Goal: Information Seeking & Learning: Learn about a topic

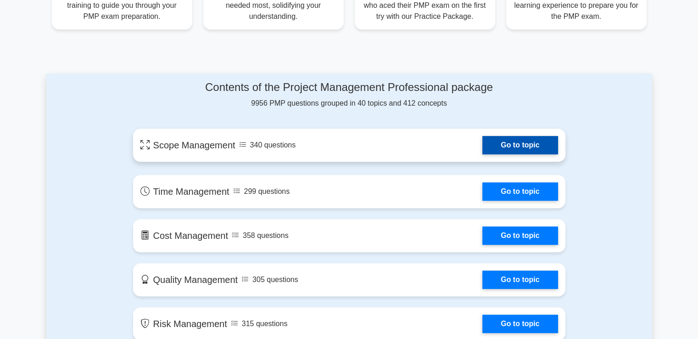
click at [516, 142] on link "Go to topic" at bounding box center [519, 145] width 75 height 18
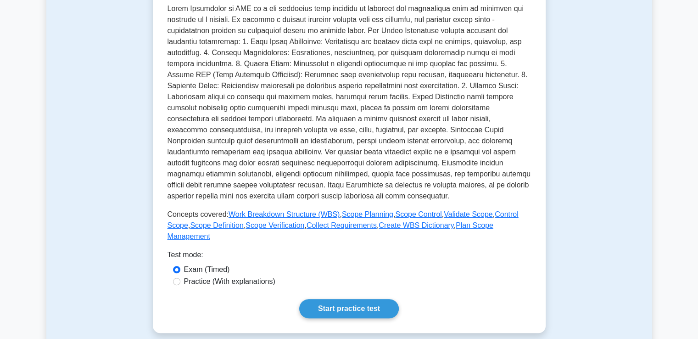
scroll to position [321, 0]
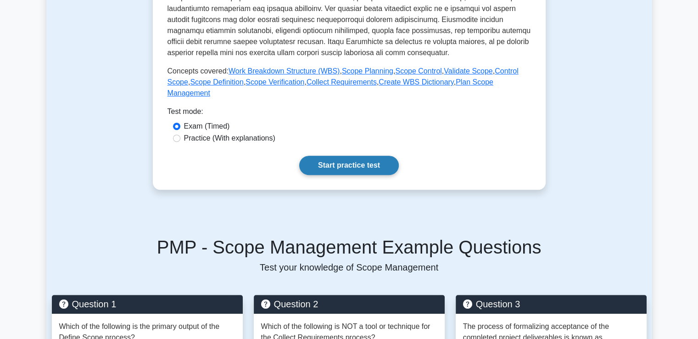
click at [330, 156] on link "Start practice test" at bounding box center [349, 165] width 100 height 19
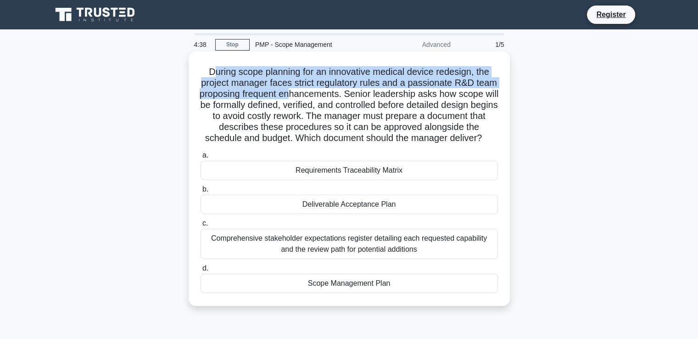
drag, startPoint x: 208, startPoint y: 74, endPoint x: 323, endPoint y: 98, distance: 117.2
click at [323, 98] on h5 "During scope planning for an innovative medical device redesign, the project ma…" at bounding box center [349, 105] width 299 height 78
drag, startPoint x: 382, startPoint y: 92, endPoint x: 477, endPoint y: 144, distance: 108.4
click at [477, 144] on h5 "During scope planning for an innovative medical device redesign, the project ma…" at bounding box center [349, 105] width 299 height 78
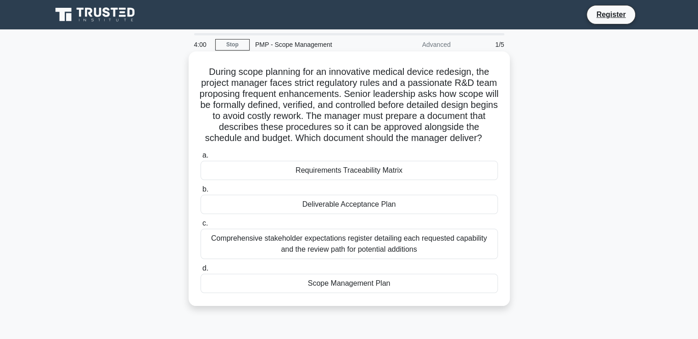
click at [332, 293] on div "Scope Management Plan" at bounding box center [348, 282] width 297 height 19
click at [200, 271] on input "d. Scope Management Plan" at bounding box center [200, 268] width 0 height 6
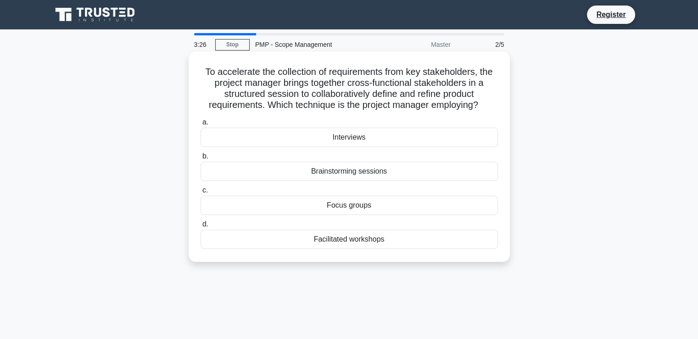
drag, startPoint x: 202, startPoint y: 74, endPoint x: 483, endPoint y: 106, distance: 282.6
click at [483, 106] on h5 "To accelerate the collection of requirements from key stakeholders, the project…" at bounding box center [349, 88] width 299 height 45
click at [344, 241] on div "Facilitated workshops" at bounding box center [348, 238] width 297 height 19
click at [200, 227] on input "d. Facilitated workshops" at bounding box center [200, 224] width 0 height 6
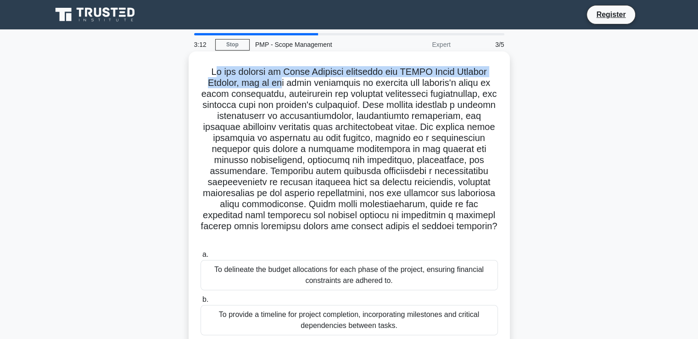
drag, startPoint x: 208, startPoint y: 72, endPoint x: 278, endPoint y: 80, distance: 70.6
click at [278, 80] on h5 ".spinner_0XTQ{transform-origin:center;animation:spinner_y6GP .75s linear infini…" at bounding box center [349, 154] width 299 height 177
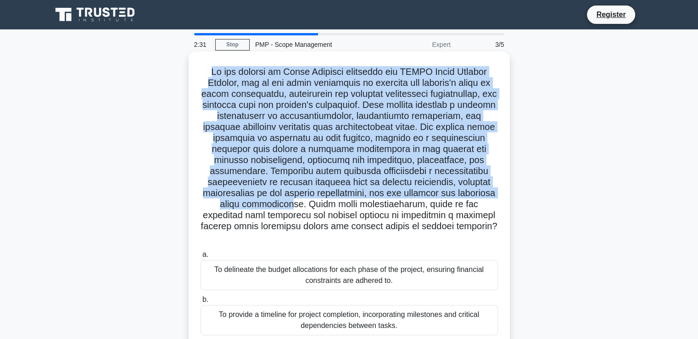
drag, startPoint x: 202, startPoint y: 70, endPoint x: 489, endPoint y: 197, distance: 313.5
click at [489, 197] on h5 ".spinner_0XTQ{transform-origin:center;animation:spinner_y6GP .75s linear infini…" at bounding box center [349, 154] width 299 height 177
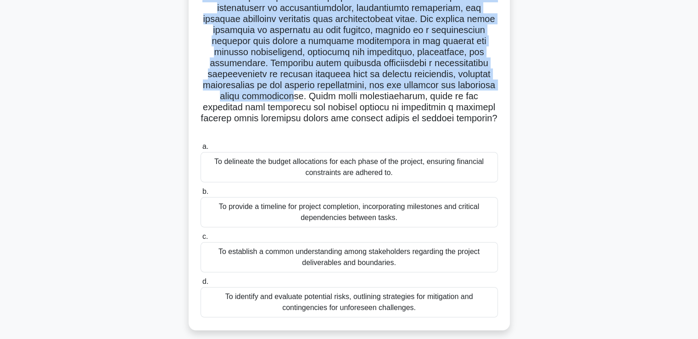
scroll to position [138, 0]
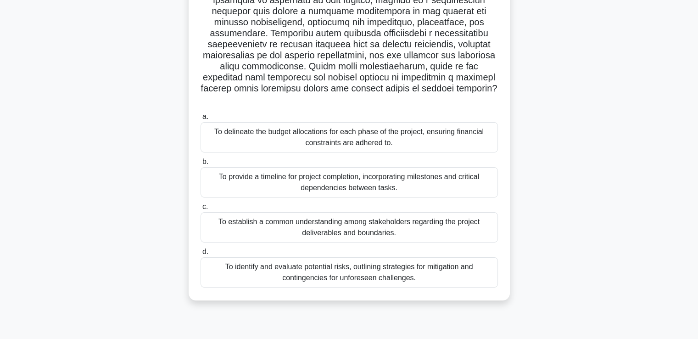
click at [345, 173] on div "To provide a timeline for project completion, incorporating milestones and crit…" at bounding box center [348, 182] width 297 height 30
click at [200, 165] on input "b. To provide a timeline for project completion, incorporating milestones and c…" at bounding box center [200, 162] width 0 height 6
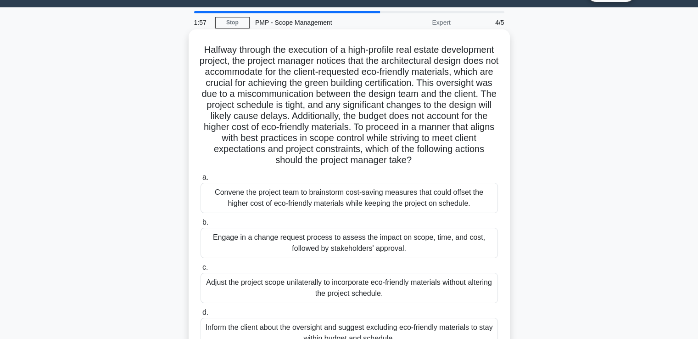
scroll to position [0, 0]
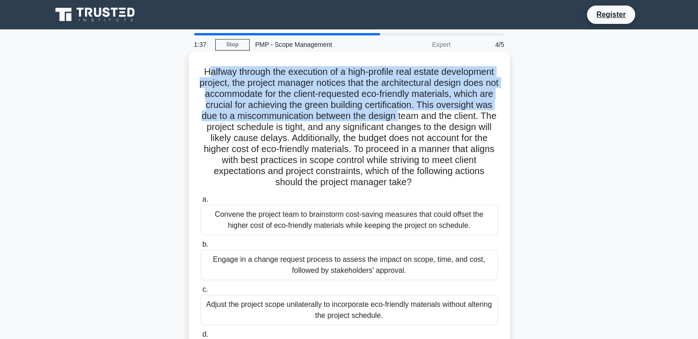
drag, startPoint x: 231, startPoint y: 73, endPoint x: 253, endPoint y: 122, distance: 53.4
click at [253, 122] on h5 "Halfway through the execution of a high-profile real estate development project…" at bounding box center [349, 127] width 299 height 122
click at [260, 117] on h5 "Halfway through the execution of a high-profile real estate development project…" at bounding box center [349, 127] width 299 height 122
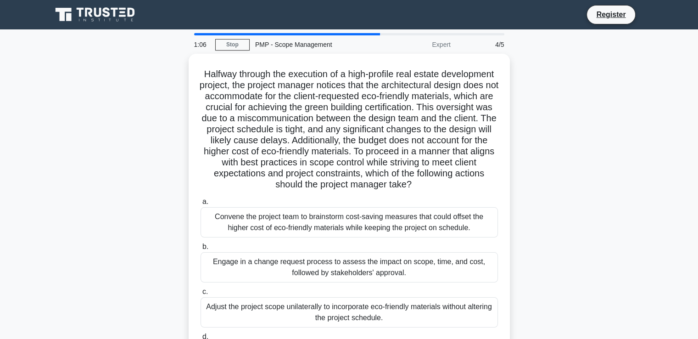
drag, startPoint x: 215, startPoint y: 228, endPoint x: 156, endPoint y: 221, distance: 59.5
click at [167, 225] on div "Halfway through the execution of a high-profile real estate development project…" at bounding box center [349, 225] width 606 height 342
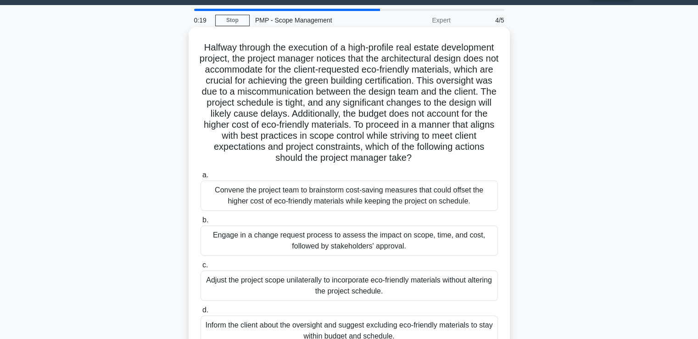
scroll to position [138, 0]
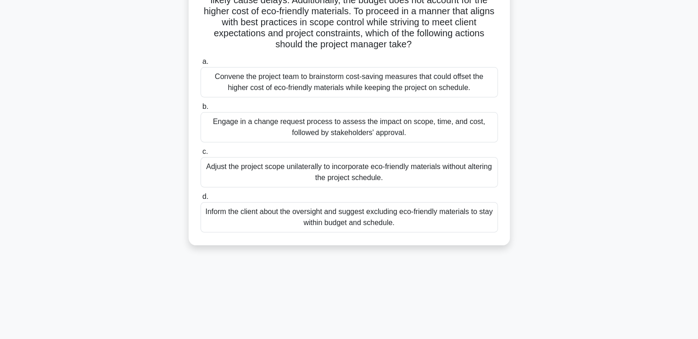
click at [341, 97] on div "Convene the project team to brainstorm cost-saving measures that could offset t…" at bounding box center [348, 82] width 297 height 30
click at [200, 65] on input "a. Convene the project team to brainstorm cost-saving measures that could offse…" at bounding box center [200, 62] width 0 height 6
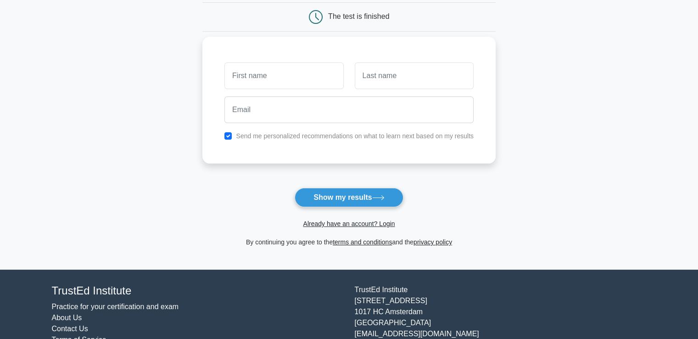
scroll to position [92, 0]
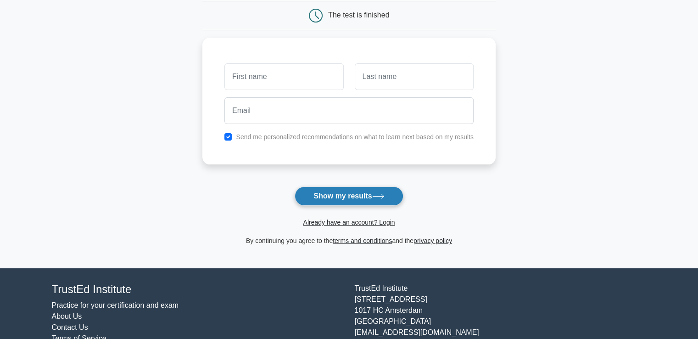
click at [341, 190] on button "Show my results" at bounding box center [349, 195] width 108 height 19
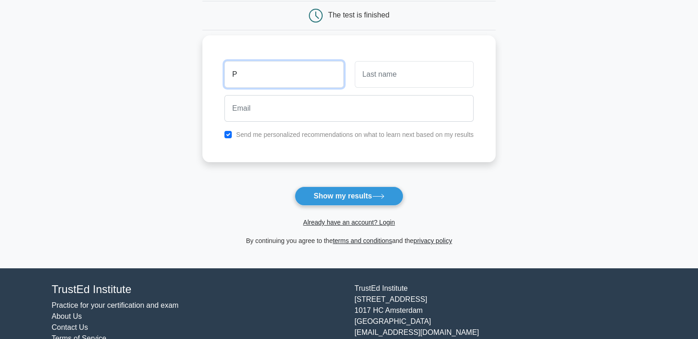
type input "Prakash"
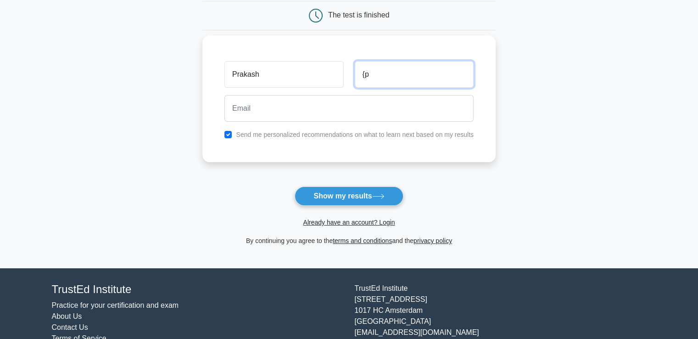
type input "{"
type input "Palaniyandi C Sulochana"
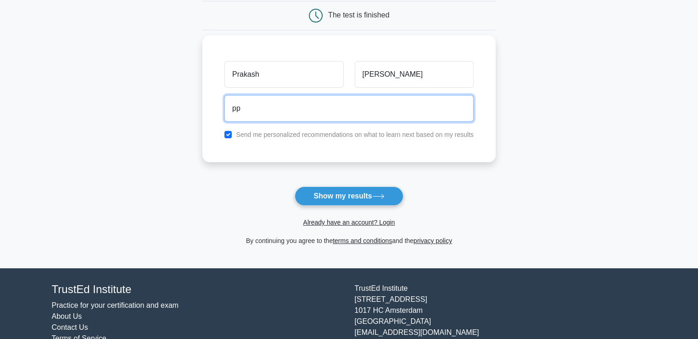
type input "pprakashps@gmail.com"
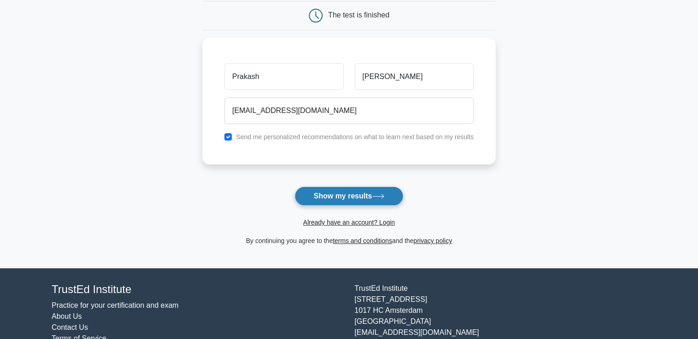
click at [343, 195] on button "Show my results" at bounding box center [349, 195] width 108 height 19
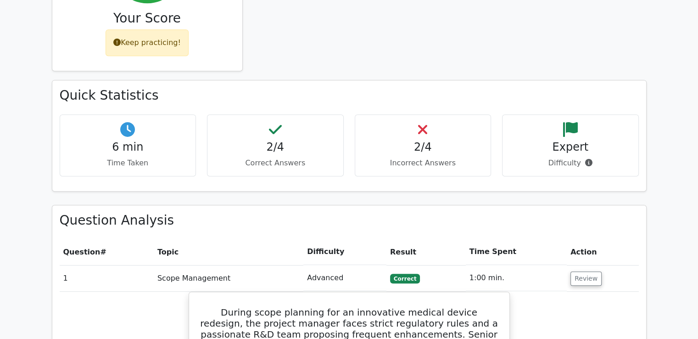
scroll to position [596, 0]
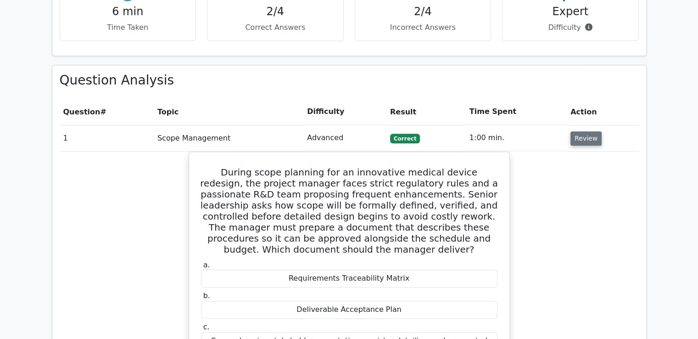
click at [583, 131] on button "Review" at bounding box center [585, 138] width 31 height 14
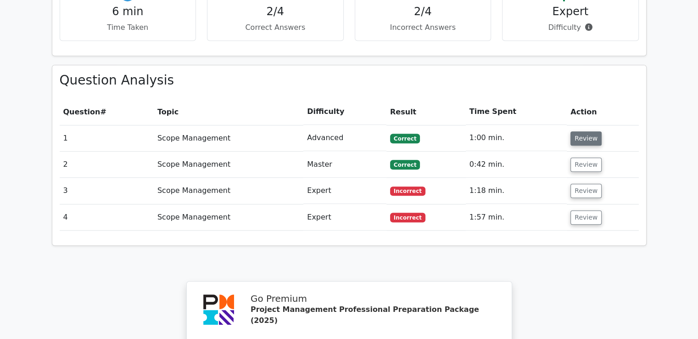
click at [583, 131] on button "Review" at bounding box center [585, 138] width 31 height 14
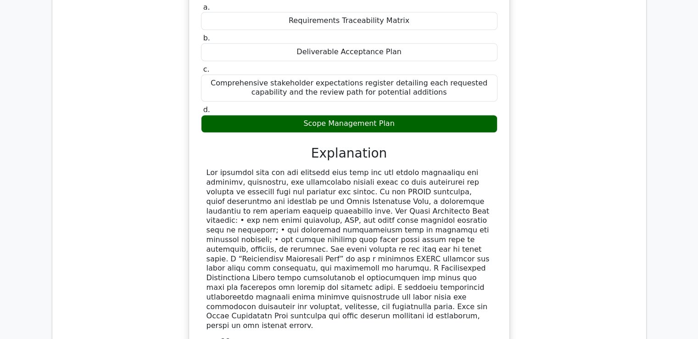
scroll to position [872, 0]
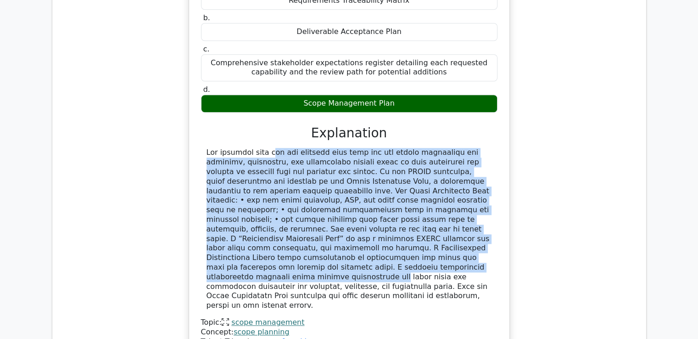
drag, startPoint x: 212, startPoint y: 115, endPoint x: 468, endPoint y: 223, distance: 278.0
click at [468, 223] on div at bounding box center [348, 229] width 285 height 162
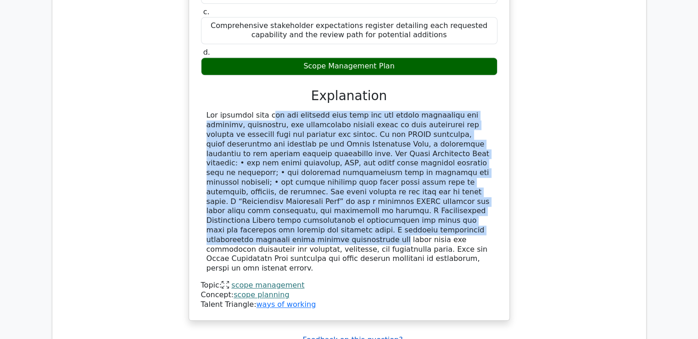
scroll to position [963, 0]
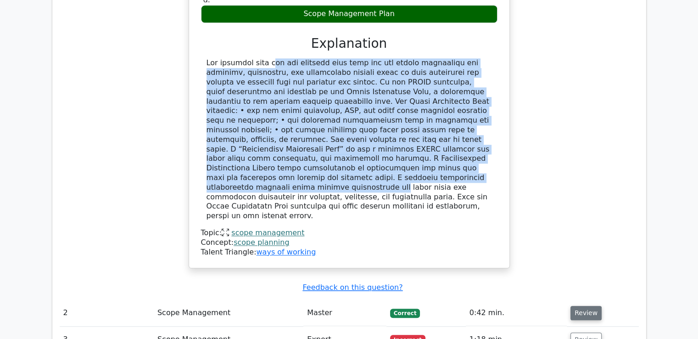
click at [580, 306] on button "Review" at bounding box center [585, 313] width 31 height 14
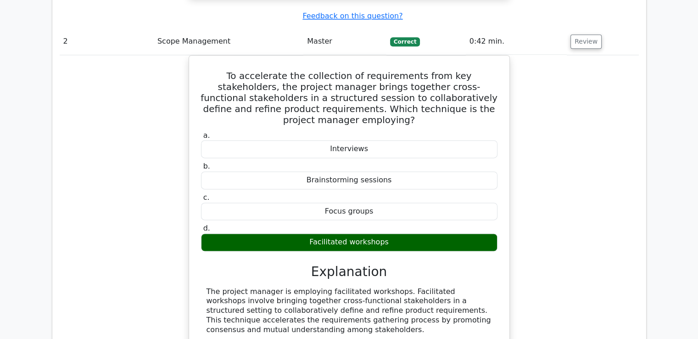
scroll to position [1375, 0]
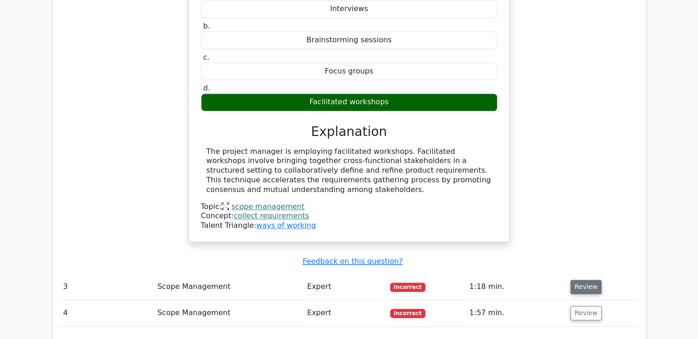
click at [578, 279] on button "Review" at bounding box center [585, 286] width 31 height 14
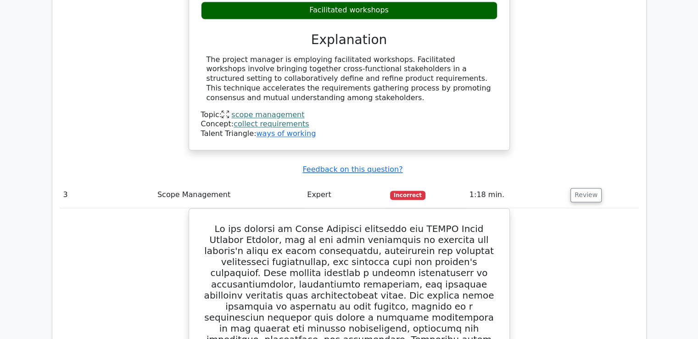
scroll to position [1420, 0]
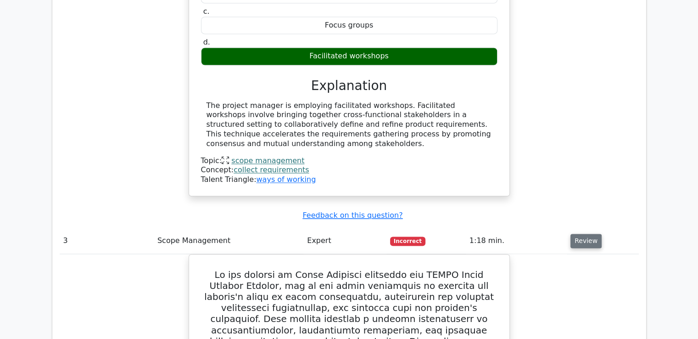
click at [587, 234] on button "Review" at bounding box center [585, 241] width 31 height 14
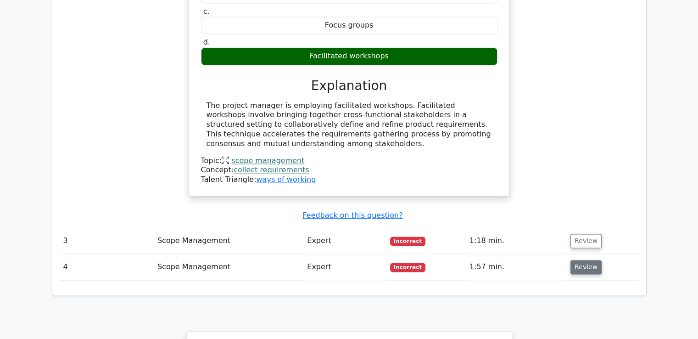
click at [573, 260] on button "Review" at bounding box center [585, 267] width 31 height 14
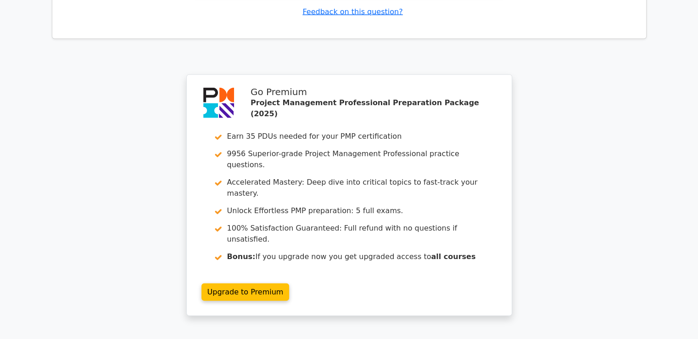
scroll to position [2319, 0]
